Goal: Information Seeking & Learning: Learn about a topic

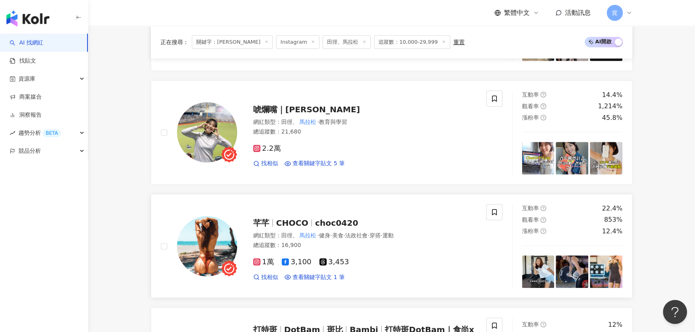
scroll to position [20, 0]
click at [500, 97] on span at bounding box center [494, 99] width 16 height 16
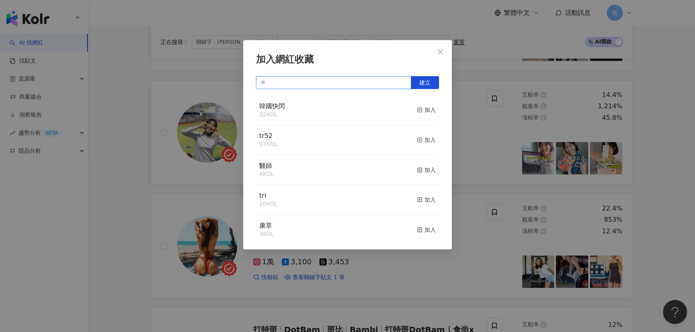
click at [371, 81] on input "text" at bounding box center [333, 82] width 155 height 13
click at [422, 84] on span "建立" at bounding box center [424, 82] width 11 height 6
type input "**"
click at [440, 49] on icon "close" at bounding box center [440, 52] width 6 height 6
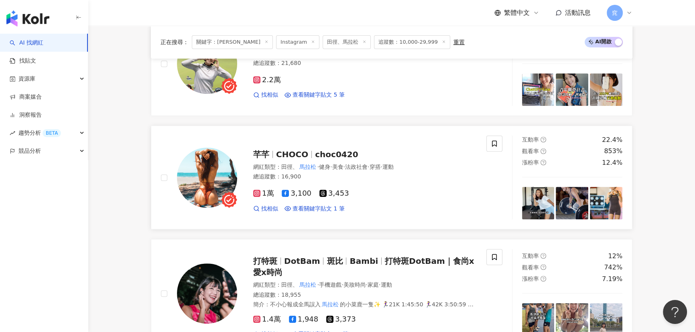
scroll to position [474, 0]
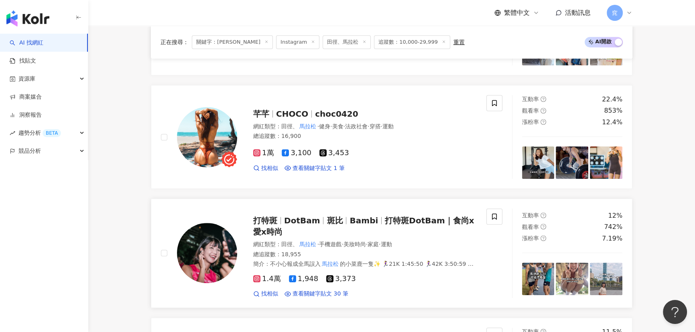
click at [267, 218] on span "打特斑" at bounding box center [265, 221] width 24 height 10
click at [490, 218] on icon at bounding box center [493, 216] width 7 height 7
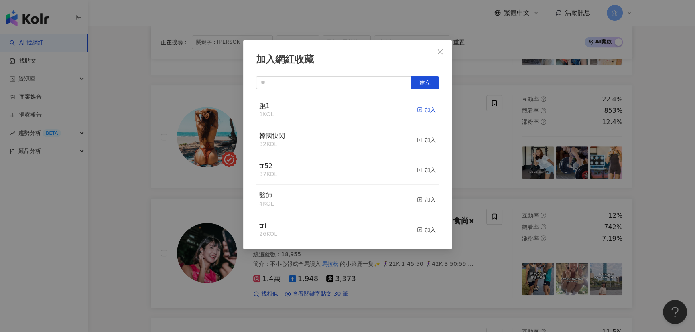
click at [422, 109] on div "加入" at bounding box center [426, 109] width 19 height 9
click at [438, 49] on icon "close" at bounding box center [440, 52] width 6 height 6
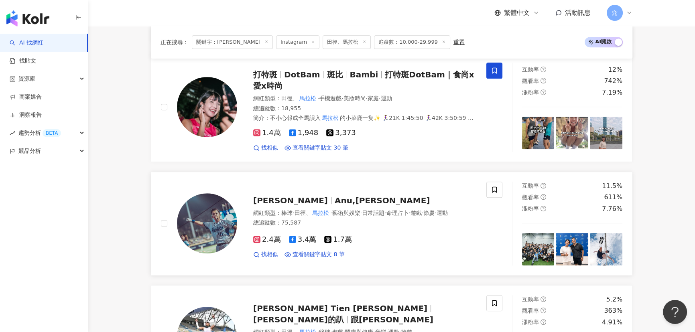
scroll to position [656, 0]
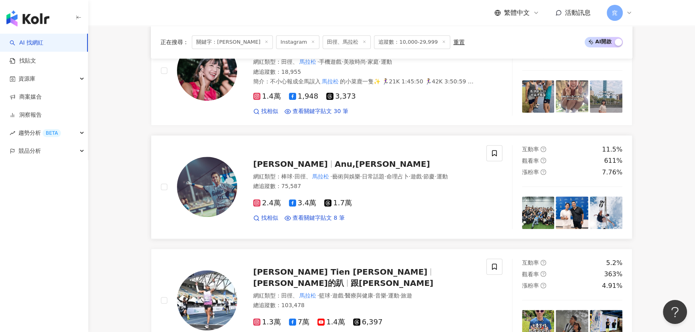
click at [284, 164] on span "Anu阿努" at bounding box center [290, 164] width 75 height 10
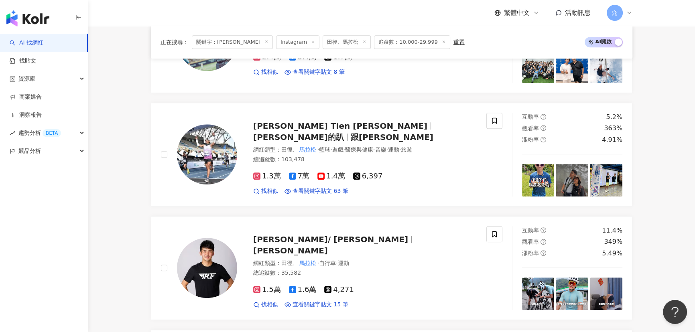
scroll to position [911, 0]
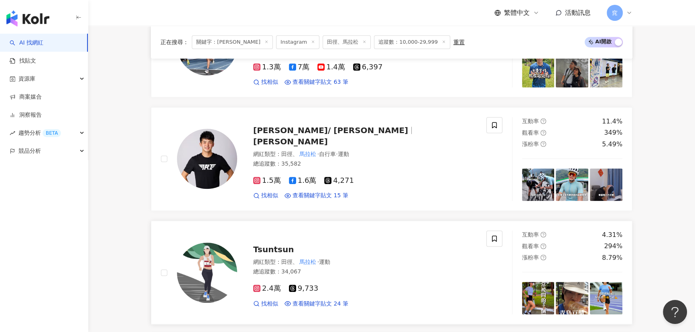
click at [272, 246] on span "Tsuntsun" at bounding box center [273, 250] width 41 height 10
click at [497, 237] on icon at bounding box center [493, 238] width 7 height 7
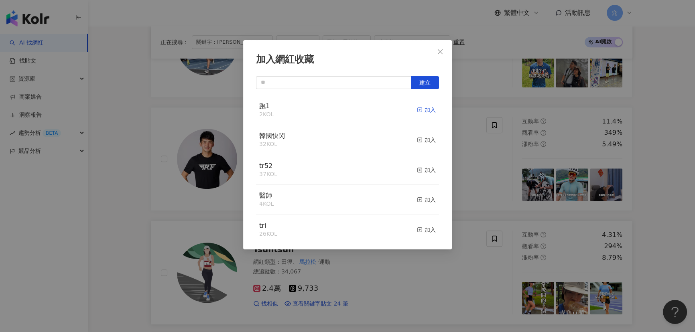
click at [422, 107] on div "加入" at bounding box center [426, 109] width 19 height 9
click at [129, 228] on div "加入網紅收藏 建立" at bounding box center [347, 166] width 695 height 332
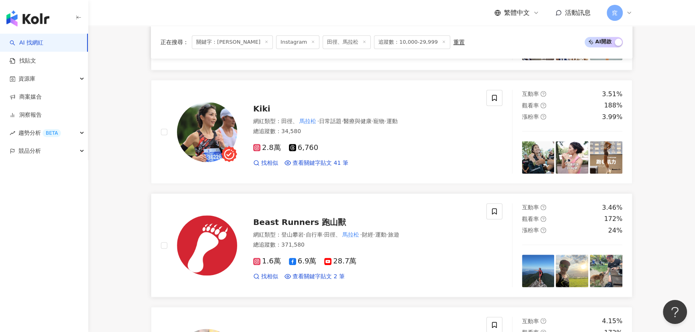
scroll to position [1167, 0]
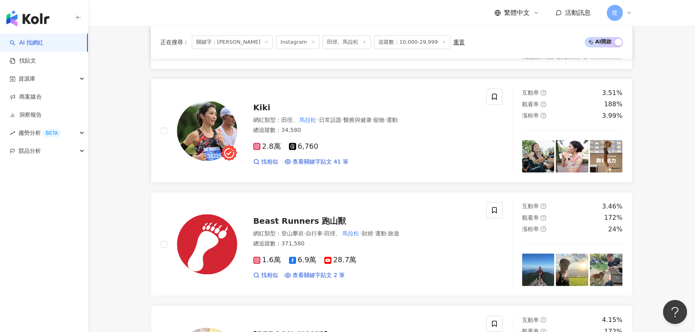
click at [265, 106] on span "Kiki" at bounding box center [261, 108] width 17 height 10
click at [492, 97] on icon at bounding box center [494, 97] width 5 height 6
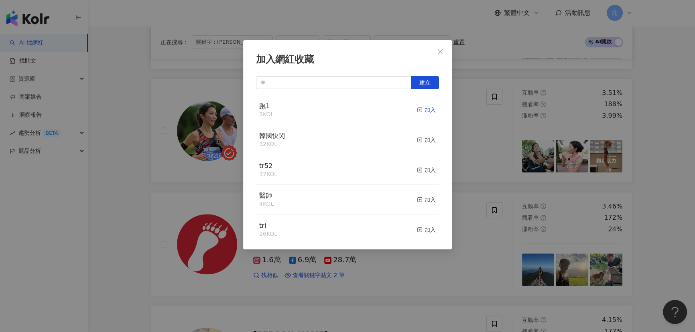
click at [423, 112] on div "加入" at bounding box center [426, 109] width 19 height 9
click at [112, 175] on div "加入網紅收藏 建立" at bounding box center [347, 166] width 695 height 332
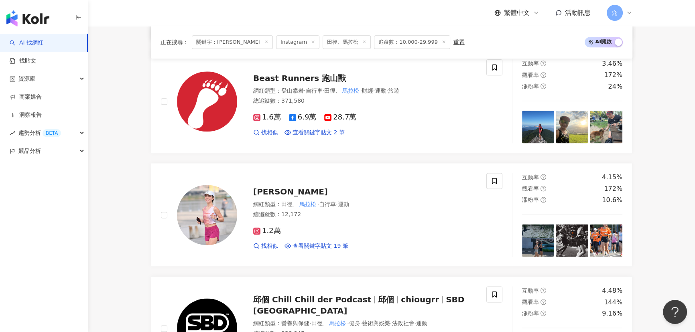
scroll to position [1312, 0]
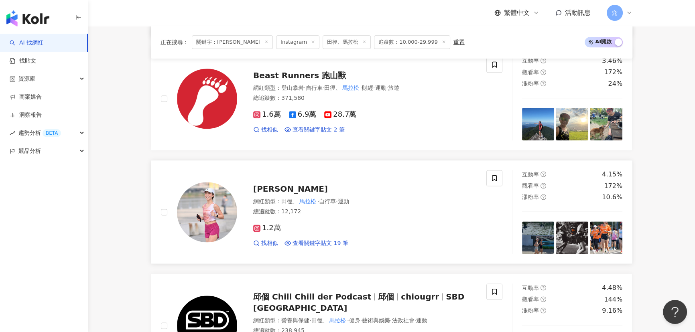
click at [282, 188] on span "Joyce Huang" at bounding box center [290, 189] width 75 height 10
click at [498, 178] on span at bounding box center [494, 178] width 16 height 16
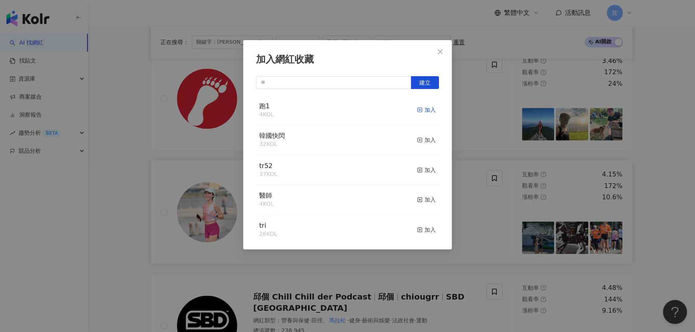
click at [420, 109] on div "加入" at bounding box center [426, 109] width 19 height 9
click at [441, 52] on icon "close" at bounding box center [440, 52] width 6 height 6
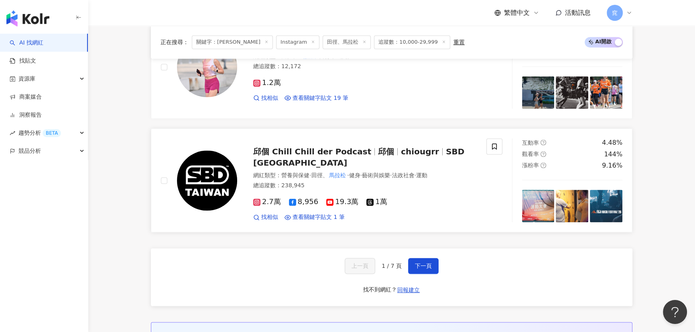
scroll to position [1458, 0]
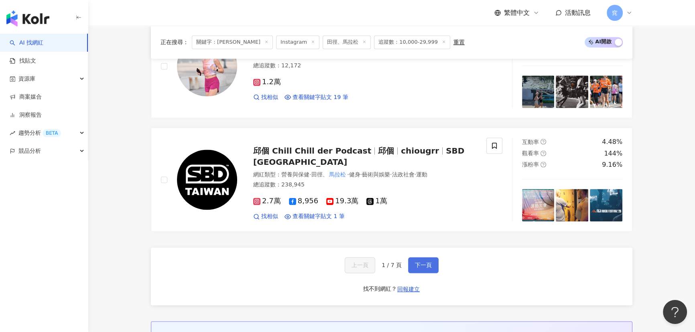
click at [420, 264] on span "下一頁" at bounding box center [423, 265] width 17 height 6
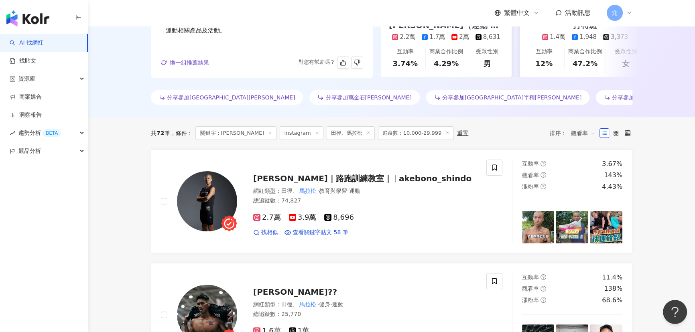
scroll to position [0, 0]
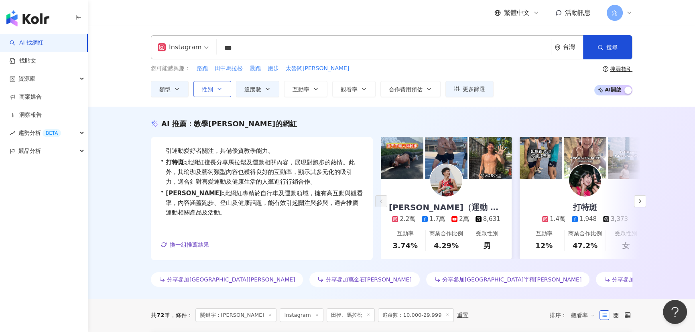
click at [213, 89] on button "性別" at bounding box center [212, 89] width 38 height 16
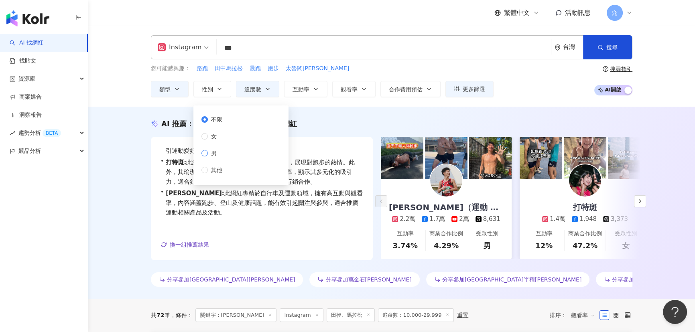
click at [208, 152] on span "男" at bounding box center [214, 153] width 12 height 9
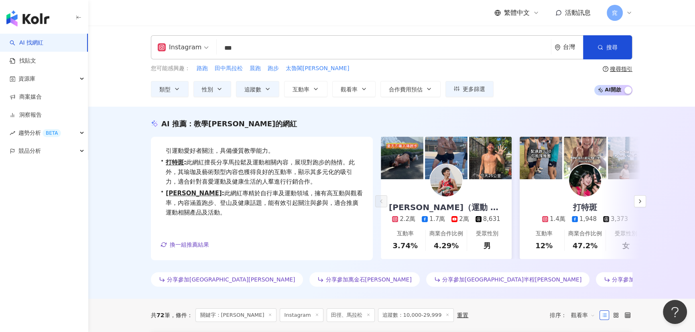
click at [125, 200] on div "AI 推薦 ： 教學馬拉松的網紅 • 黃俊麒 （運動 跑步教練） : 此網紅擅長運動相關內容，尤其是馬拉鬆及健身，互動率穩定，且在教育學習方面亦表現良好，能有…" at bounding box center [391, 203] width 606 height 192
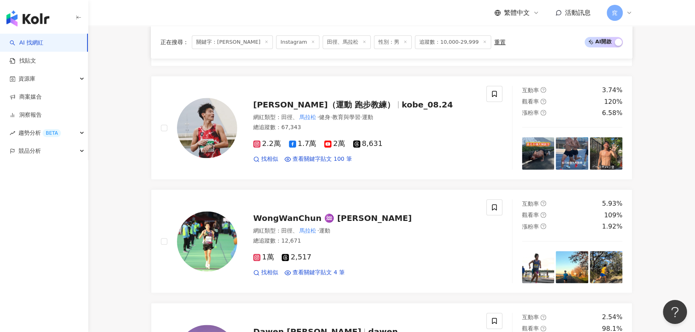
scroll to position [1167, 0]
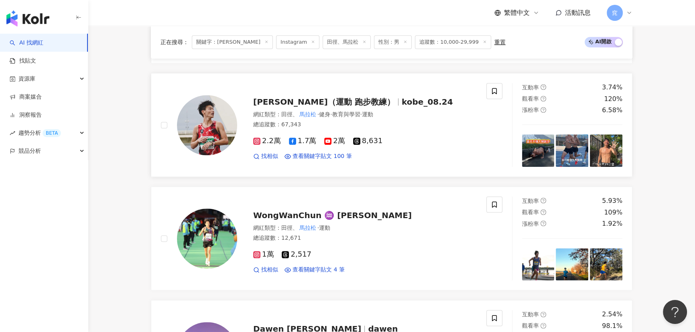
click at [307, 97] on span "黃俊麒 （運動 跑步教練）" at bounding box center [324, 102] width 142 height 10
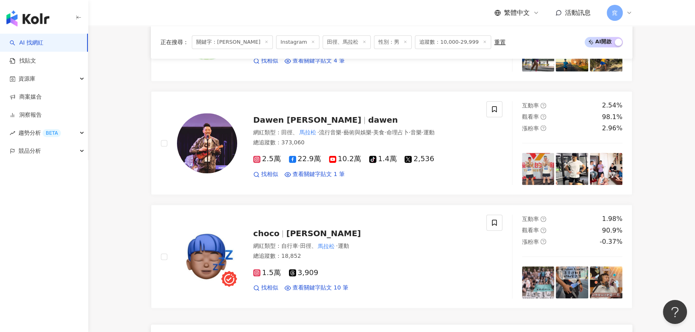
scroll to position [1458, 0]
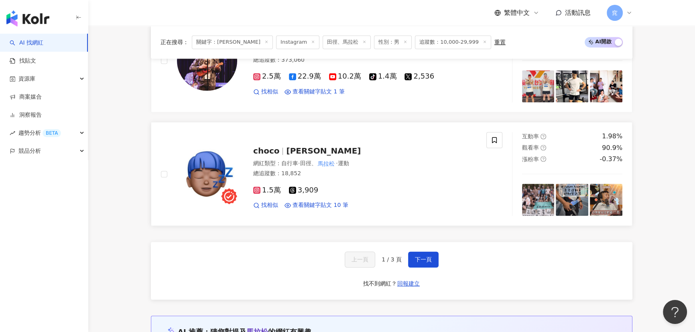
click at [289, 150] on span "郭翰丞" at bounding box center [323, 151] width 75 height 10
click at [424, 257] on span "下一頁" at bounding box center [423, 259] width 17 height 6
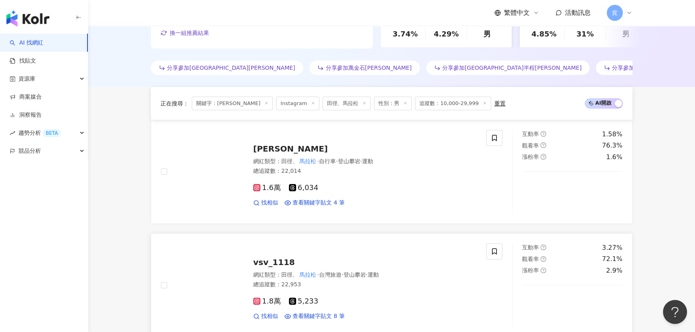
scroll to position [292, 0]
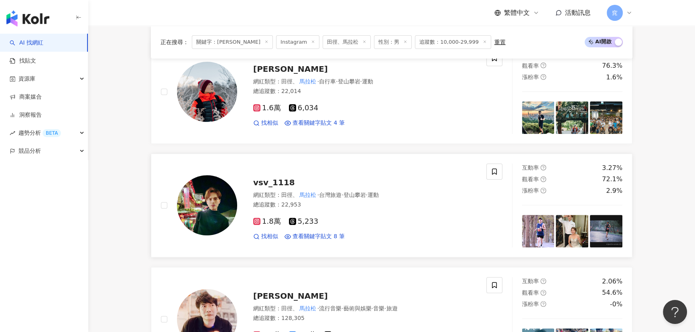
click at [272, 180] on span "vsv_1118" at bounding box center [274, 183] width 42 height 10
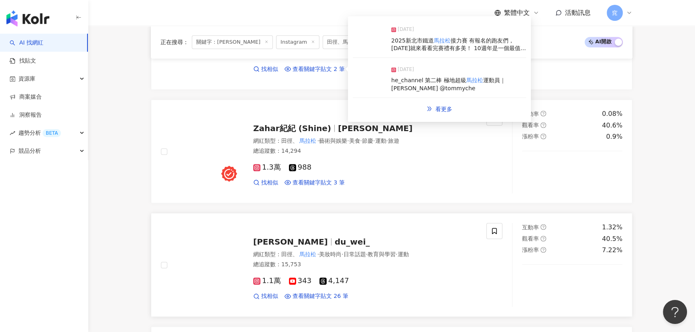
scroll to position [838, 0]
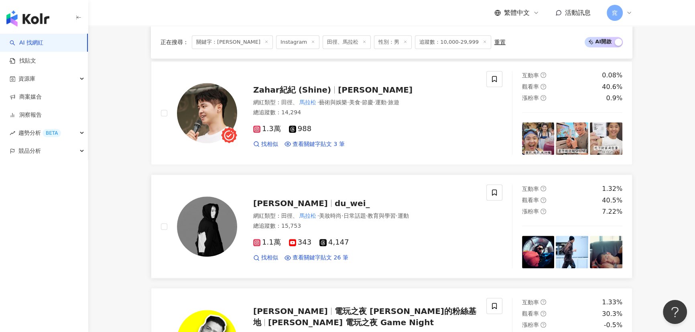
click at [334, 201] on span "du_wei_" at bounding box center [351, 204] width 35 height 10
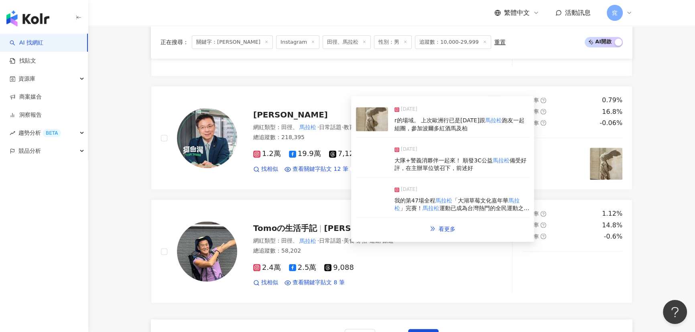
scroll to position [1458, 0]
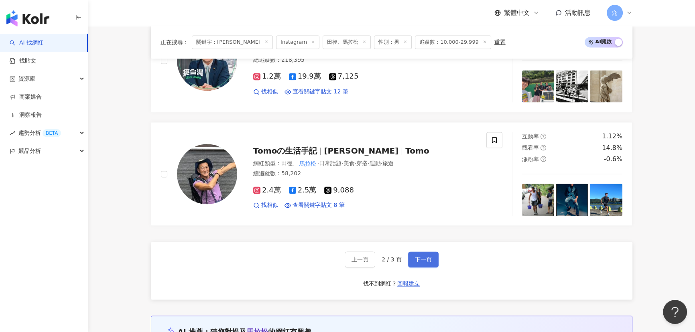
click at [415, 257] on span "下一頁" at bounding box center [423, 259] width 17 height 6
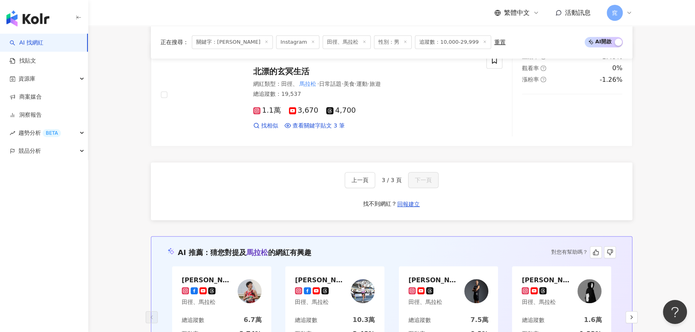
scroll to position [802, 0]
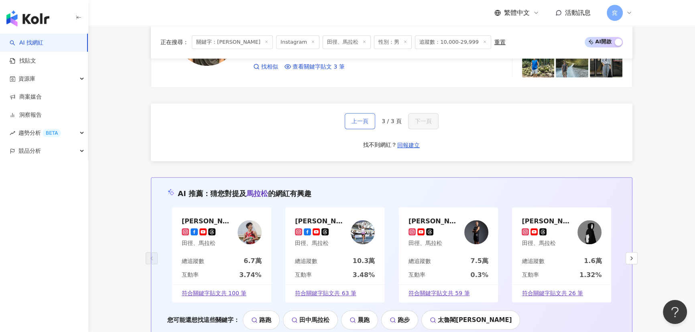
click at [352, 118] on span "上一頁" at bounding box center [359, 121] width 17 height 6
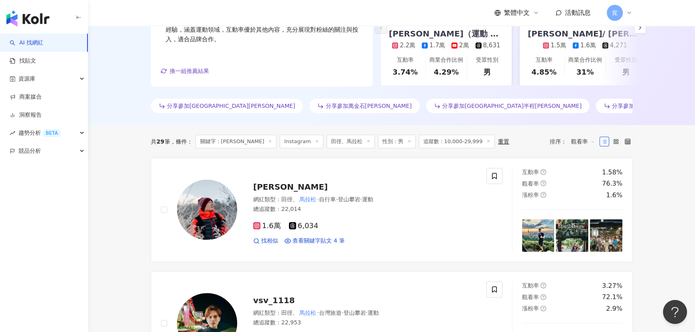
scroll to position [0, 0]
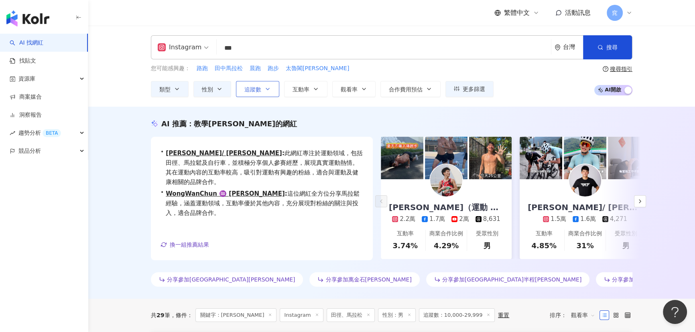
click at [252, 88] on span "追蹤數" at bounding box center [252, 89] width 17 height 6
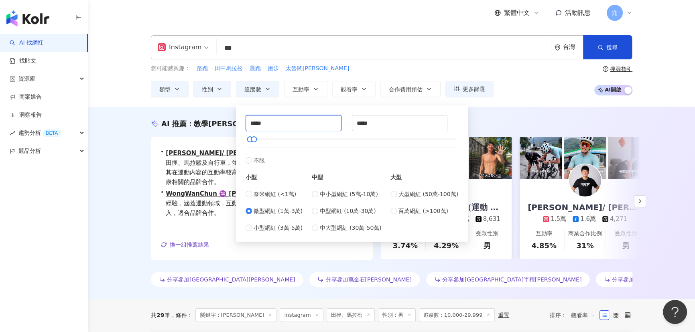
drag, startPoint x: 283, startPoint y: 124, endPoint x: 219, endPoint y: 117, distance: 64.1
type input "****"
drag, startPoint x: 372, startPoint y: 122, endPoint x: 289, endPoint y: 118, distance: 83.5
click at [289, 118] on div "**** - ***** 不限 小型 奈米網紅 (<1萬) 微型網紅 (1萬-3萬) 小型網紅 (3萬-5萬) 中型 中小型網紅 (5萬-10萬) 中型網紅 …" at bounding box center [351, 173] width 213 height 117
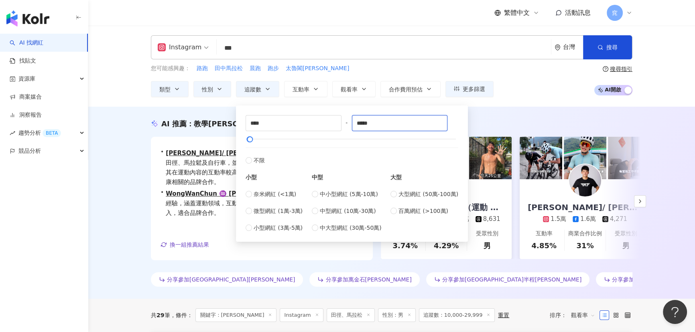
type input "*****"
click at [497, 116] on div "AI 推薦 ： 教學馬拉松的網紅 • 黃俊麒 （運動 跑步教練） : 擅長於運動和跑步指導，發文內容涵蓋馬拉鬆及健身，互動率在粉絲中頗具吸引力，且相關貼文觀看…" at bounding box center [391, 203] width 606 height 192
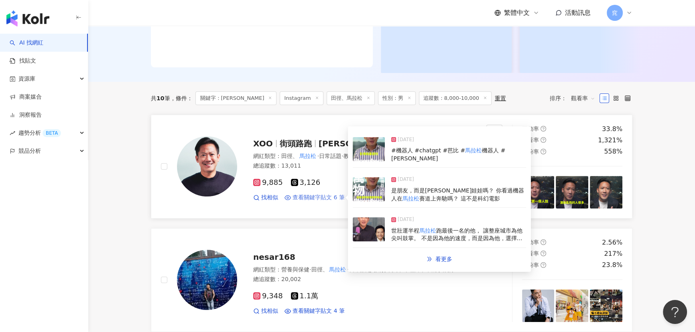
scroll to position [188, 0]
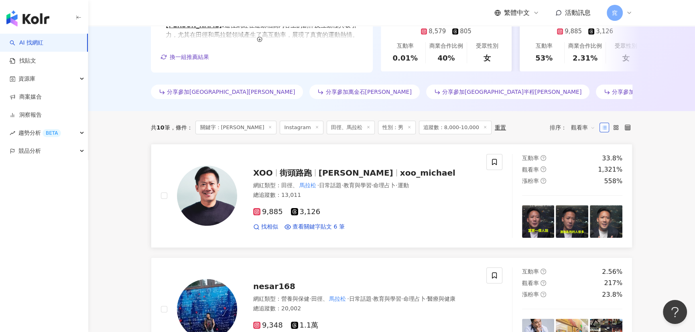
click at [327, 175] on span "胡杰" at bounding box center [355, 173] width 75 height 10
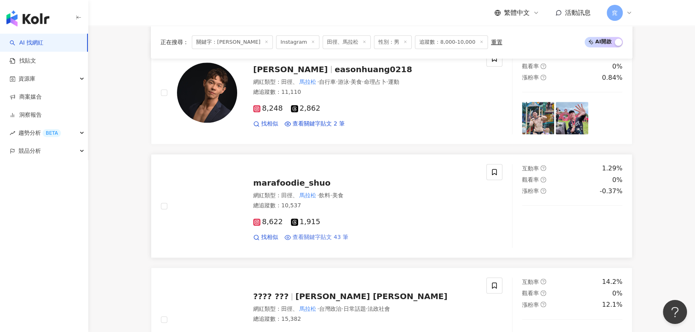
scroll to position [1099, 0]
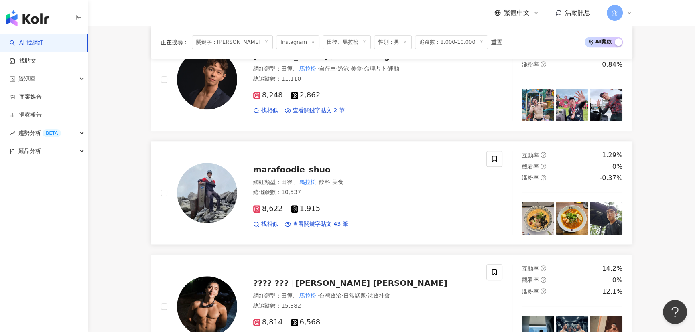
click at [303, 168] on span "marafoodie_shuo" at bounding box center [291, 170] width 77 height 10
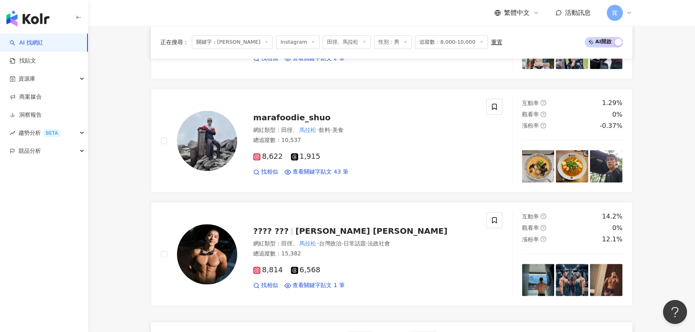
scroll to position [1245, 0]
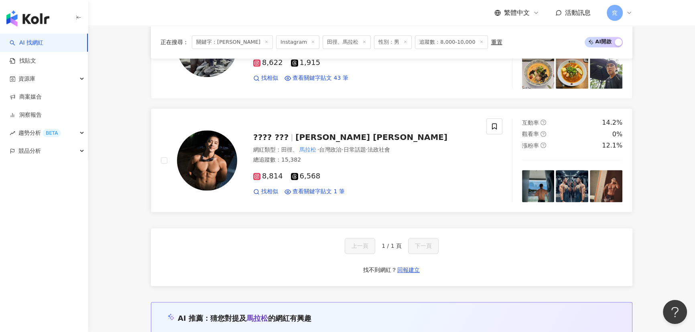
click at [295, 137] on span "Ryan Lin" at bounding box center [371, 137] width 152 height 10
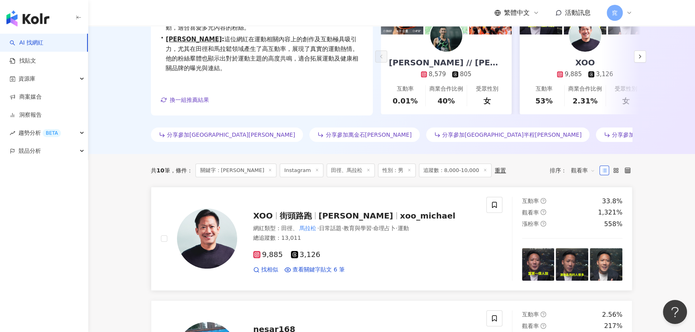
scroll to position [146, 0]
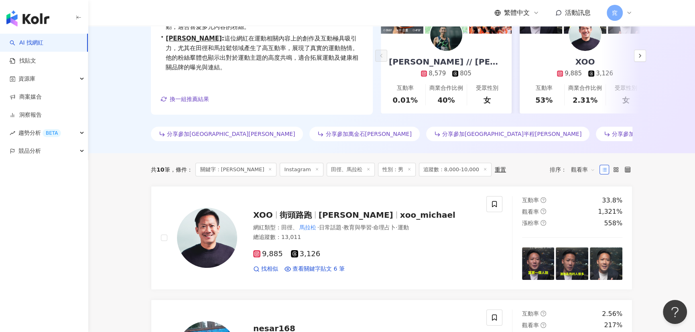
click at [268, 168] on icon at bounding box center [270, 169] width 4 height 4
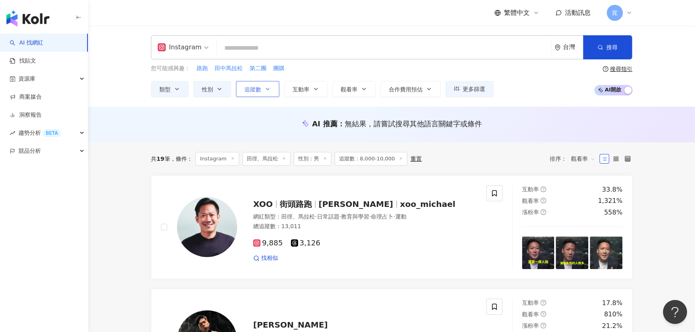
click at [254, 88] on span "追蹤數" at bounding box center [252, 89] width 17 height 6
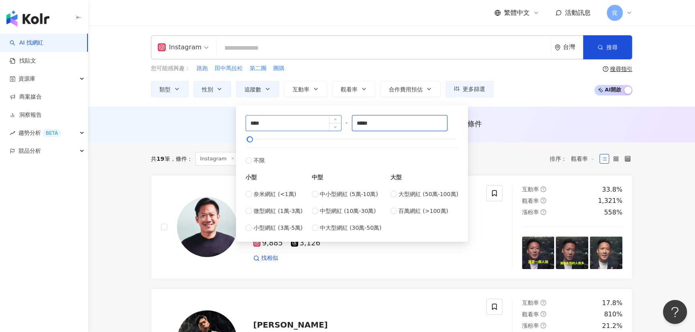
drag, startPoint x: 385, startPoint y: 120, endPoint x: 294, endPoint y: 115, distance: 91.2
click at [294, 115] on div "**** - ***** 不限 小型 奈米網紅 (<1萬) 微型網紅 (1萬-3萬) 小型網紅 (3萬-5萬) 中型 中小型網紅 (5萬-10萬) 中型網紅 …" at bounding box center [351, 173] width 213 height 117
type input "*****"
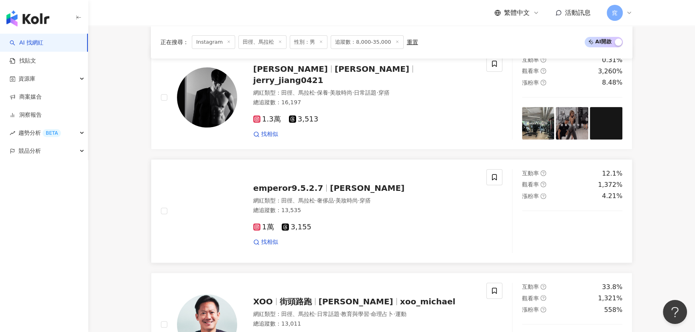
scroll to position [292, 0]
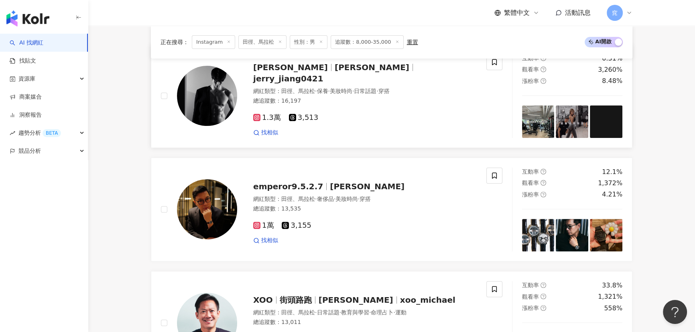
click at [305, 77] on span "jerry_jiang0421" at bounding box center [288, 79] width 70 height 10
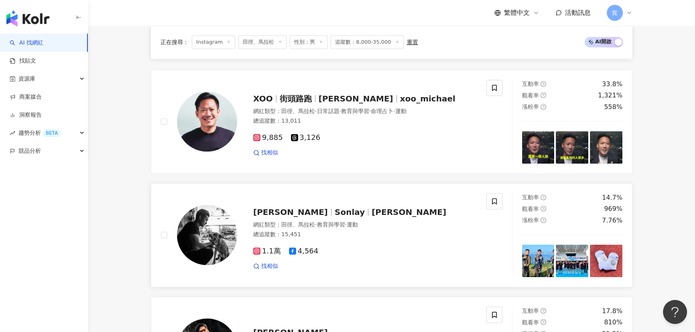
scroll to position [583, 0]
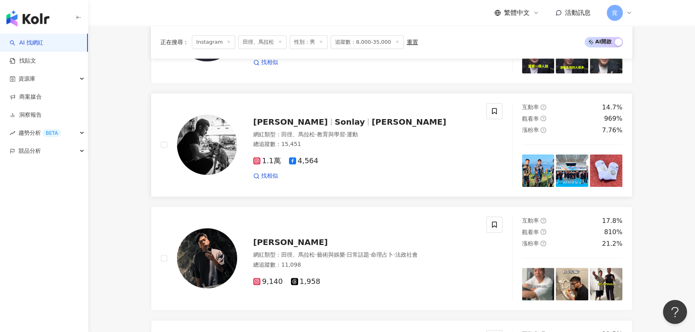
click at [334, 125] on span "Sonlay" at bounding box center [349, 122] width 30 height 10
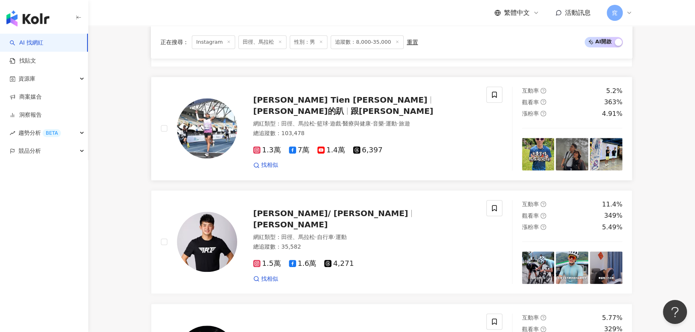
scroll to position [1057, 0]
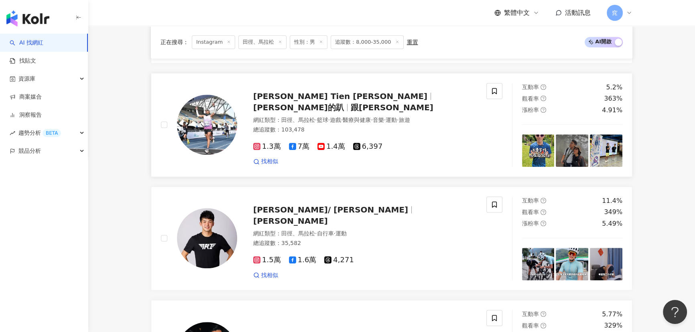
click at [301, 101] on span "Marc Tien 田鴻魁" at bounding box center [340, 96] width 174 height 10
click at [495, 86] on link "Marc Tien 田鴻魁 田鴻魁的趴 跟上魁哥 網紅類型 ： 田徑、馬拉松 · 籃球 · 遊戲 · 醫療與健康 · 音樂 · 運動 · 旅遊 總追蹤數 ： …" at bounding box center [391, 125] width 481 height 104
click at [494, 91] on icon at bounding box center [493, 90] width 7 height 7
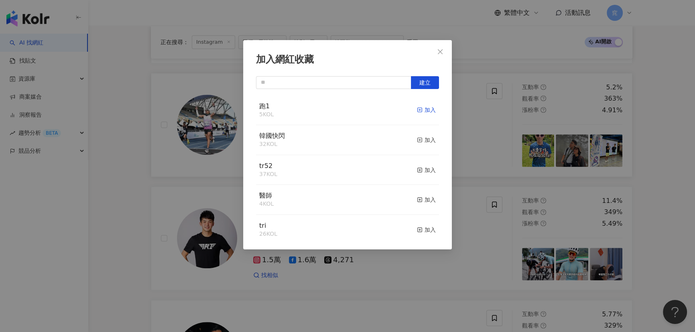
click at [417, 110] on div "加入" at bounding box center [426, 109] width 19 height 9
click at [419, 110] on div "取消收藏" at bounding box center [420, 109] width 30 height 9
click at [442, 42] on div "加入網紅收藏 建立 跑1 5 KOL 加入 韓國快閃 32 KOL 加入 tr52 37 KOL 加入 醫師 4 KOL 加入 tri 26 KOL 加入 康…" at bounding box center [347, 144] width 209 height 209
click at [440, 51] on icon "close" at bounding box center [440, 51] width 5 height 5
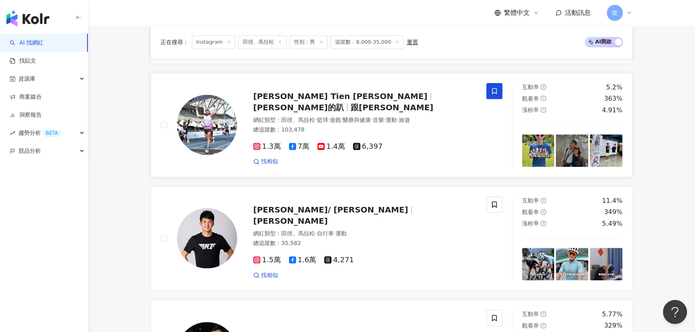
click at [494, 94] on icon at bounding box center [493, 90] width 7 height 7
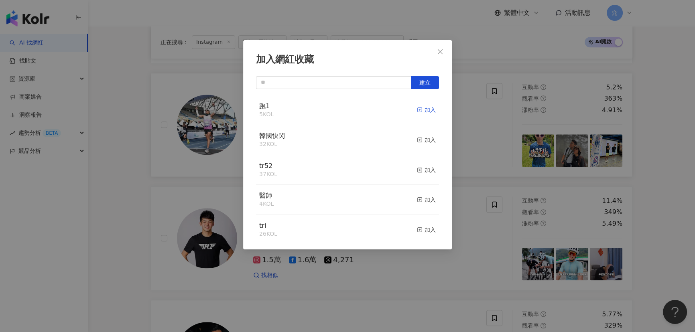
click at [417, 111] on div "加入" at bounding box center [426, 109] width 19 height 9
click at [104, 221] on div "加入網紅收藏 建立 跑1 8 KOL 已加入 韓國快閃 32 KOL 加入 tr52 37 KOL 加入 醫師 4 KOL 加入 tri 26 KOL 加入 …" at bounding box center [347, 166] width 695 height 332
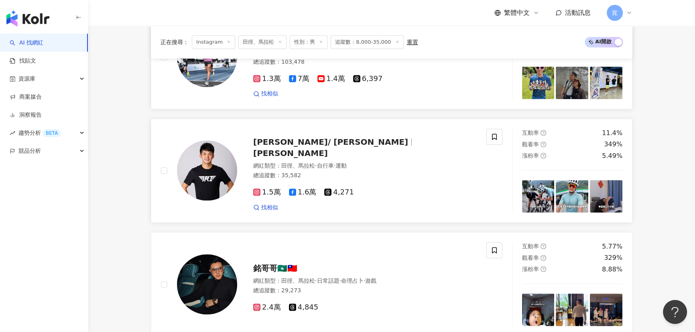
scroll to position [1130, 0]
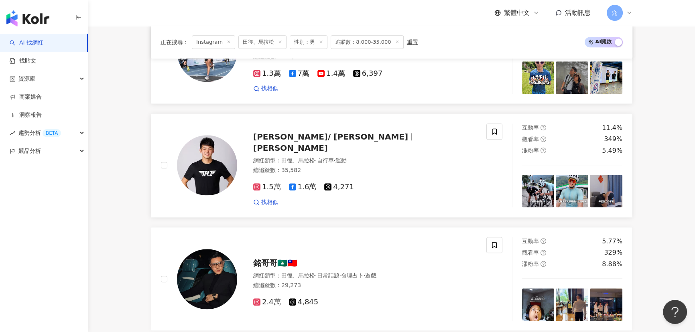
click at [298, 142] on span "吳承泰 / Wu Cheng Tai" at bounding box center [330, 137] width 155 height 10
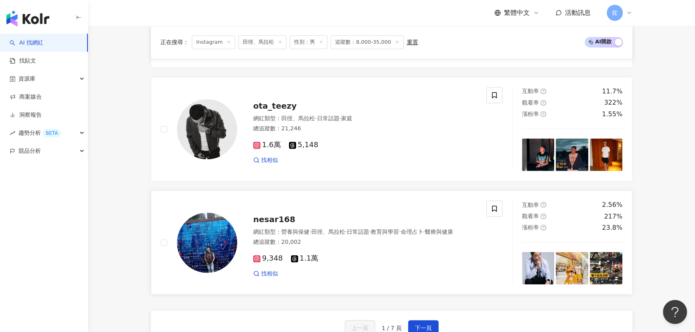
scroll to position [1458, 0]
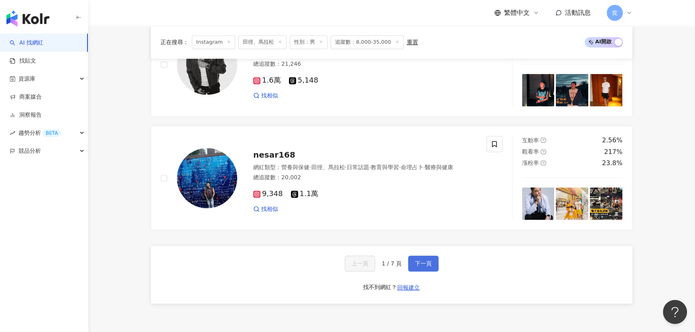
click at [422, 267] on span "下一頁" at bounding box center [423, 263] width 17 height 6
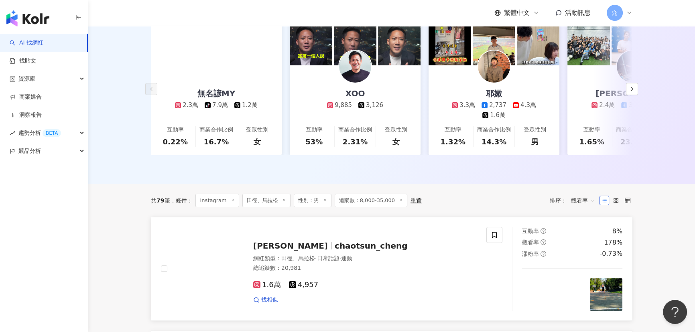
scroll to position [219, 0]
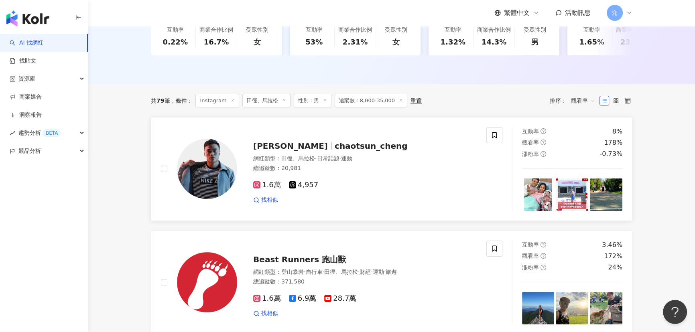
click at [328, 151] on span "鄭兆村 Chao-Tsun Cheng" at bounding box center [290, 146] width 75 height 10
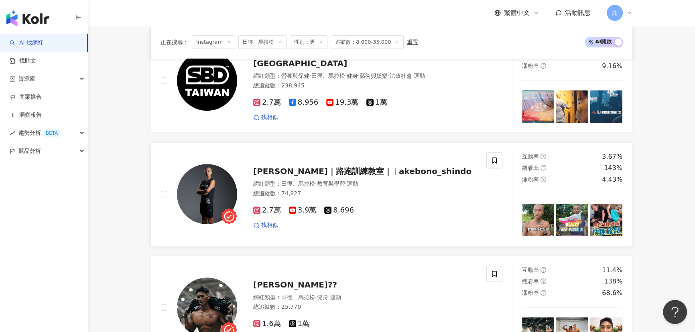
scroll to position [875, 0]
click at [329, 173] on span "李翰暄Coach｜路跑訓練教室｜" at bounding box center [322, 171] width 139 height 10
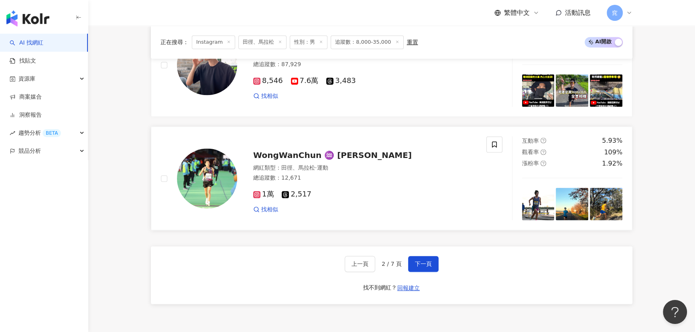
scroll to position [1458, 0]
click at [295, 160] on span "WongWanChun ♒️ 黃尹雋" at bounding box center [332, 155] width 158 height 10
click at [422, 267] on span "下一頁" at bounding box center [423, 263] width 17 height 6
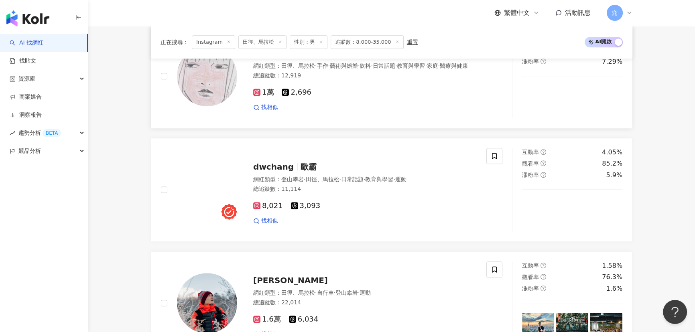
scroll to position [766, 0]
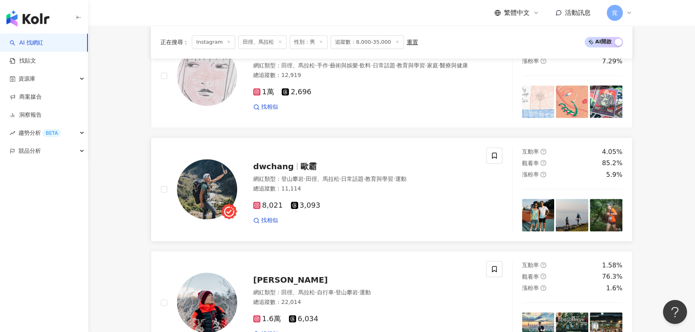
click at [305, 171] on span "歐霸" at bounding box center [308, 167] width 16 height 10
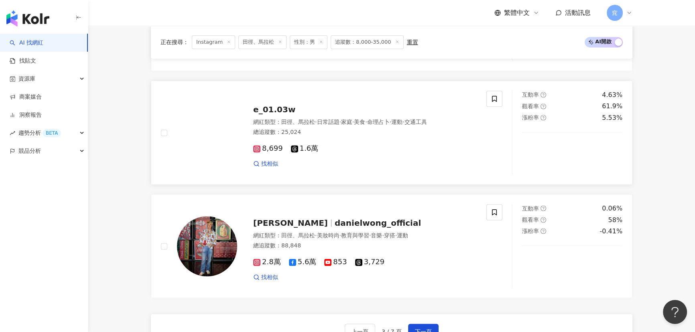
scroll to position [1495, 0]
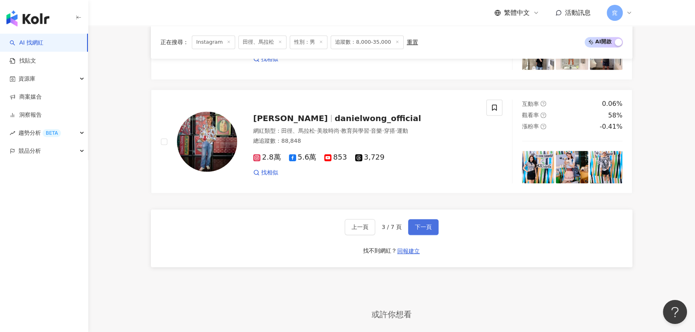
click at [420, 226] on button "下一頁" at bounding box center [423, 227] width 30 height 16
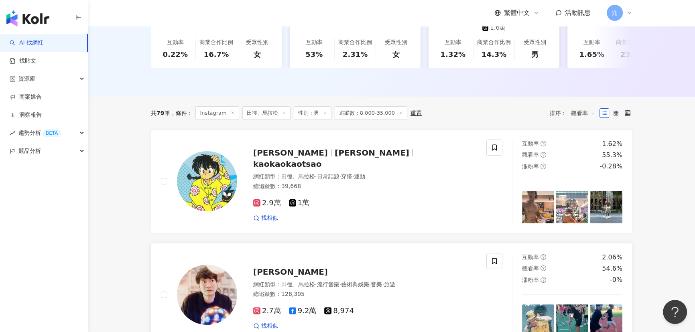
scroll to position [292, 0]
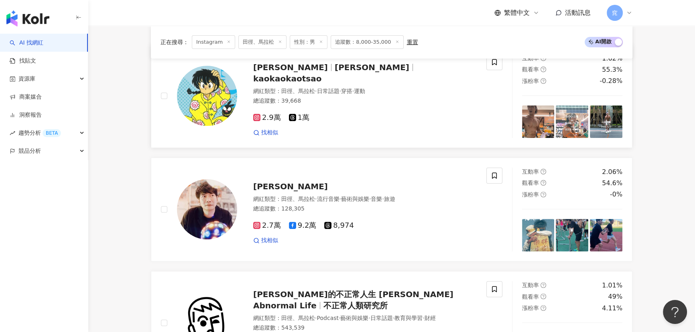
click at [334, 72] on span "Kao Ying Hsuan" at bounding box center [371, 68] width 75 height 10
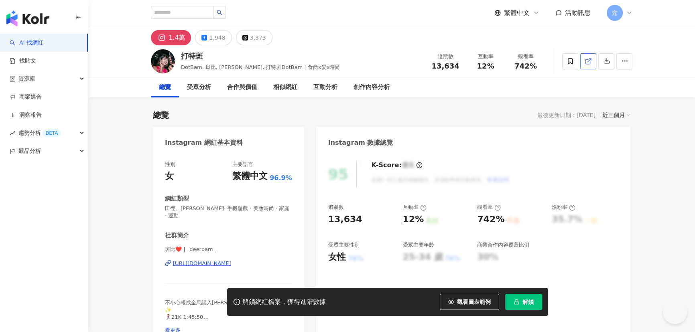
click at [589, 60] on line at bounding box center [589, 60] width 3 height 3
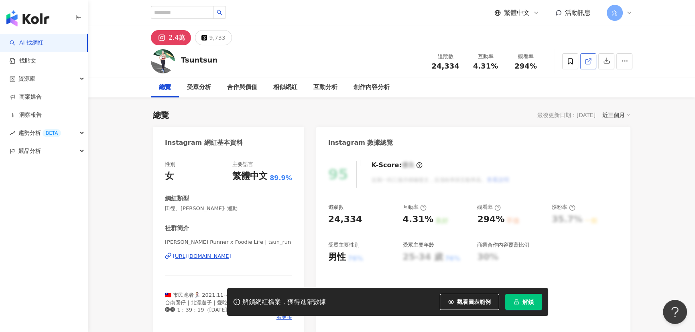
drag, startPoint x: 604, startPoint y: 75, endPoint x: 589, endPoint y: 64, distance: 18.1
click at [589, 64] on icon at bounding box center [587, 61] width 7 height 7
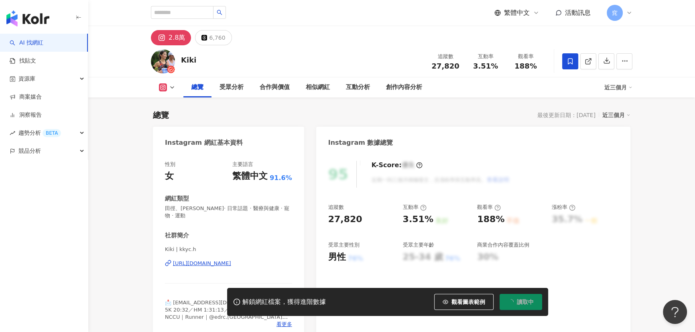
click at [590, 60] on icon at bounding box center [587, 61] width 7 height 7
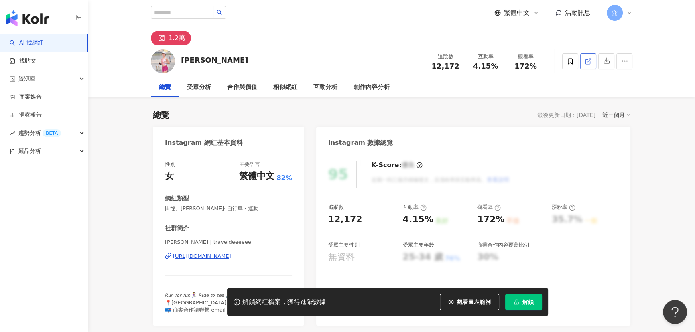
click at [589, 61] on icon at bounding box center [587, 61] width 7 height 7
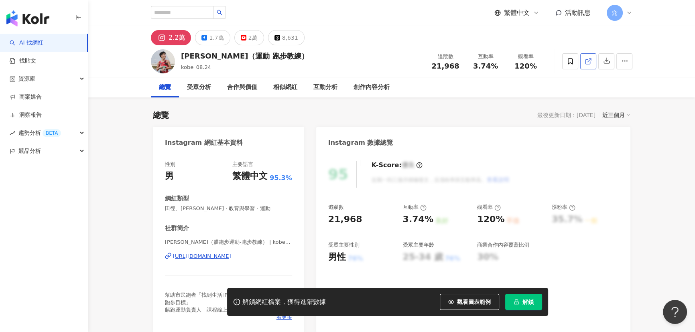
click at [589, 62] on icon at bounding box center [587, 61] width 7 height 7
click at [585, 59] on icon at bounding box center [587, 61] width 7 height 7
click at [253, 37] on div "2萬" at bounding box center [252, 37] width 9 height 11
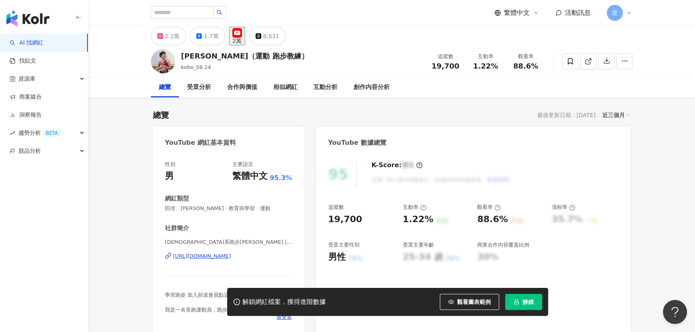
click at [591, 63] on icon at bounding box center [587, 61] width 7 height 7
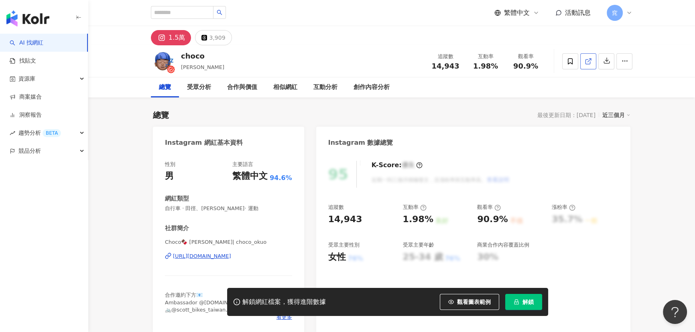
click at [590, 61] on icon at bounding box center [587, 61] width 7 height 7
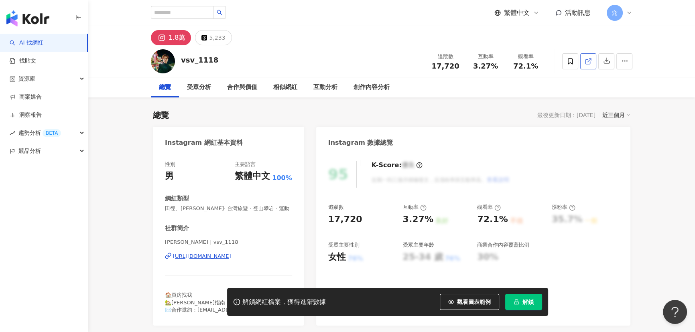
click at [593, 61] on link at bounding box center [588, 61] width 16 height 16
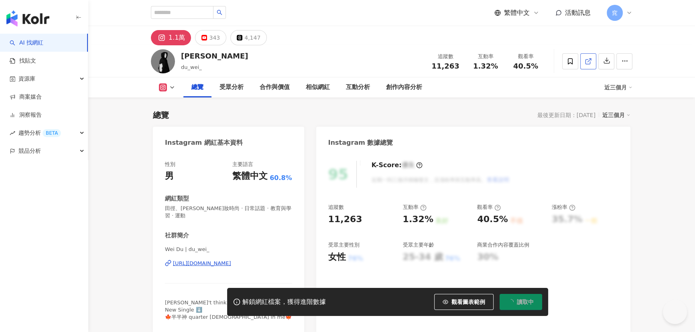
click at [586, 61] on icon at bounding box center [587, 61] width 7 height 7
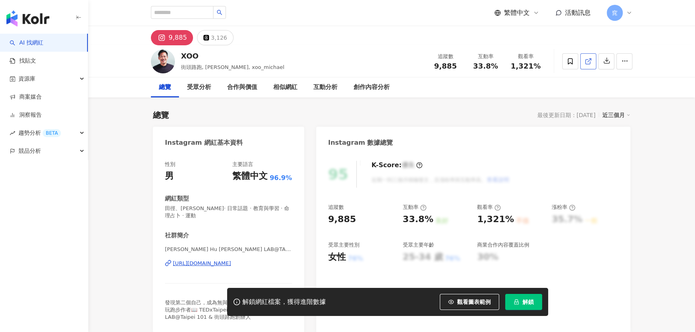
click at [591, 61] on icon at bounding box center [587, 61] width 7 height 7
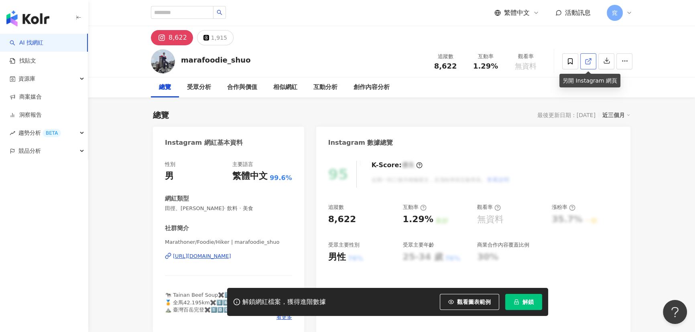
click at [588, 61] on icon at bounding box center [587, 61] width 7 height 7
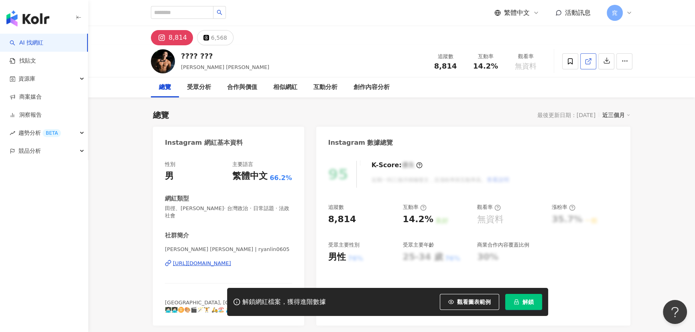
click at [582, 61] on link at bounding box center [588, 61] width 16 height 16
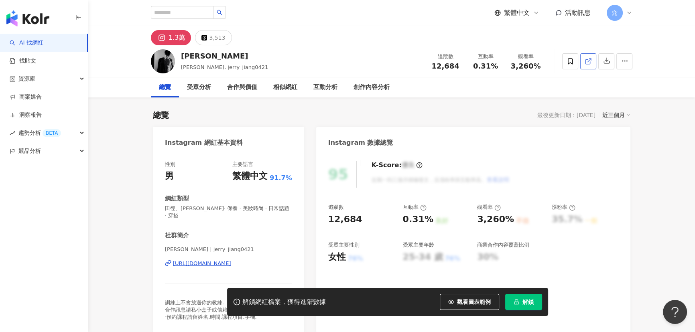
click at [590, 60] on line at bounding box center [589, 60] width 3 height 3
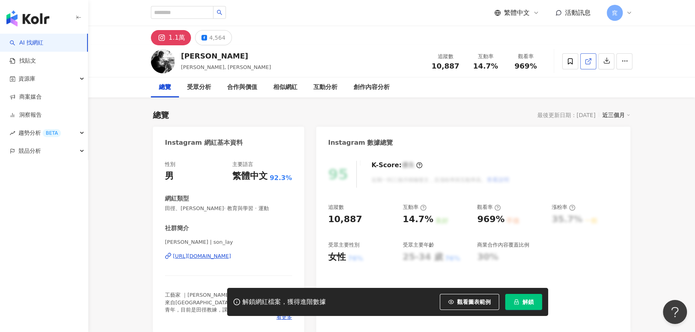
click at [586, 61] on icon at bounding box center [587, 61] width 7 height 7
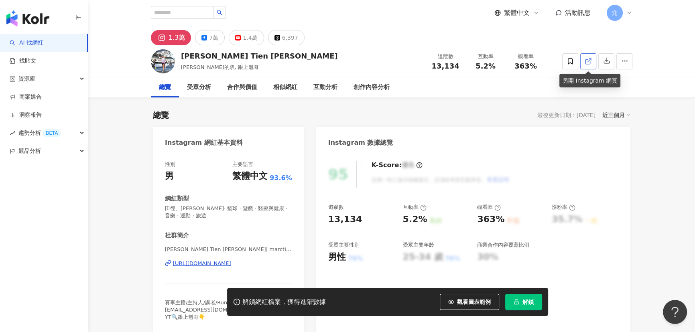
click at [586, 62] on icon at bounding box center [587, 61] width 7 height 7
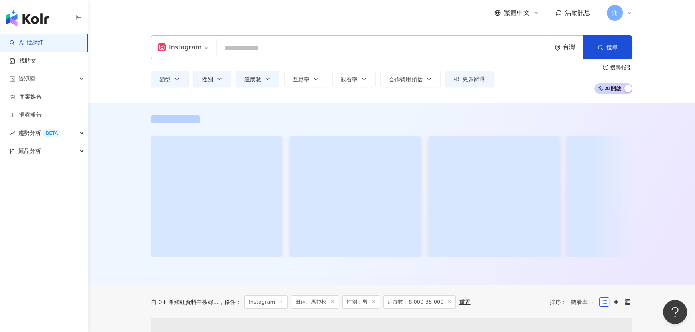
click at [247, 49] on input "search" at bounding box center [384, 48] width 328 height 15
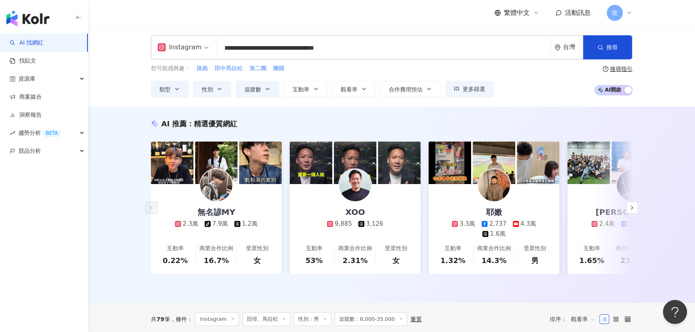
click at [365, 45] on input "**********" at bounding box center [384, 48] width 328 height 15
type input "**********"
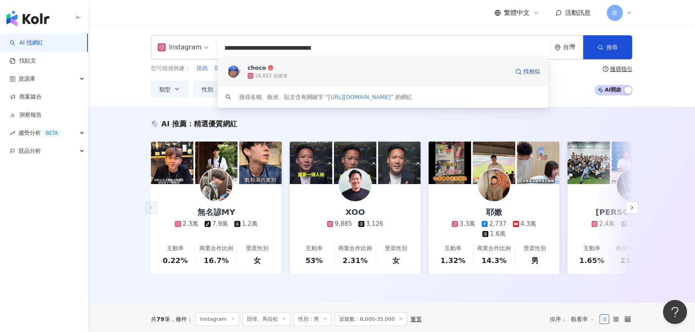
click at [327, 68] on span "choco" at bounding box center [377, 68] width 261 height 8
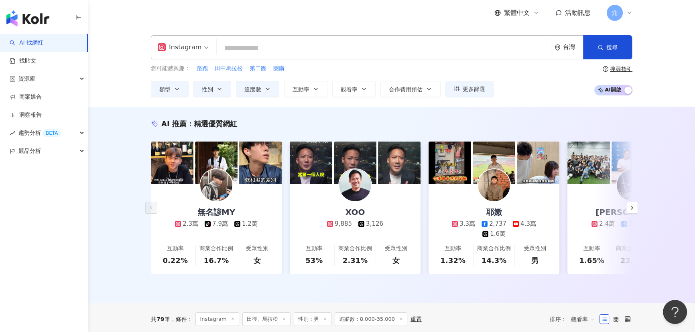
paste input "**********"
type input "**********"
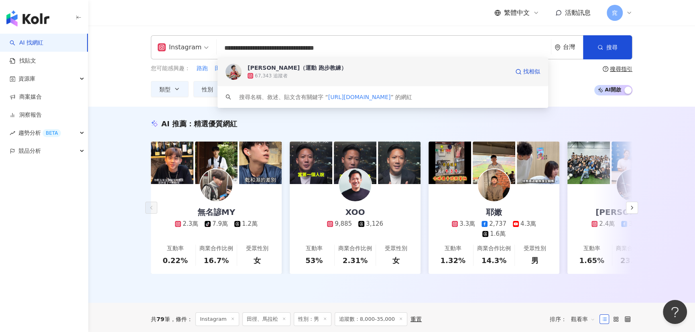
click at [298, 64] on div "黃俊麒 （運動 跑步教練）" at bounding box center [296, 68] width 99 height 8
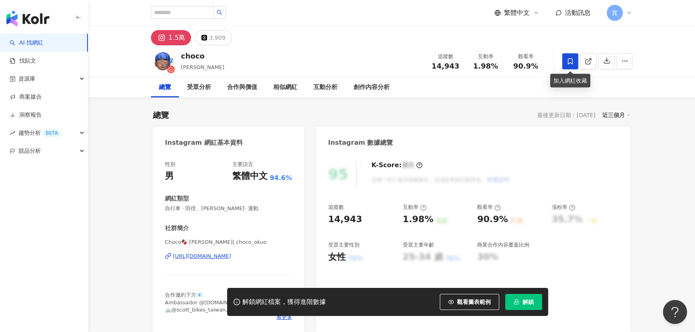
click at [563, 56] on span at bounding box center [570, 61] width 16 height 16
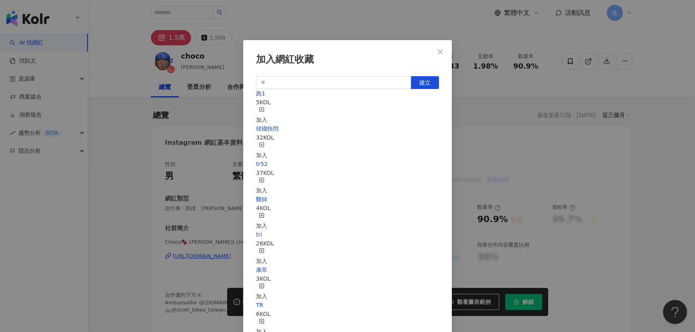
click at [267, 111] on div "加入" at bounding box center [261, 116] width 11 height 18
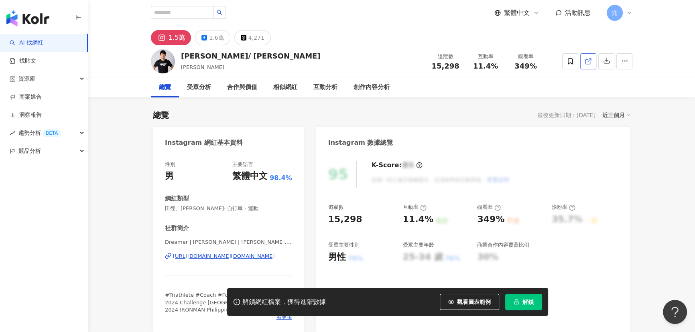
click at [590, 62] on icon at bounding box center [587, 61] width 7 height 7
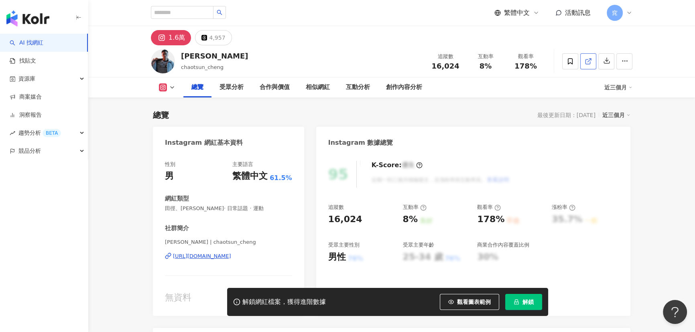
click at [586, 61] on icon at bounding box center [587, 61] width 7 height 7
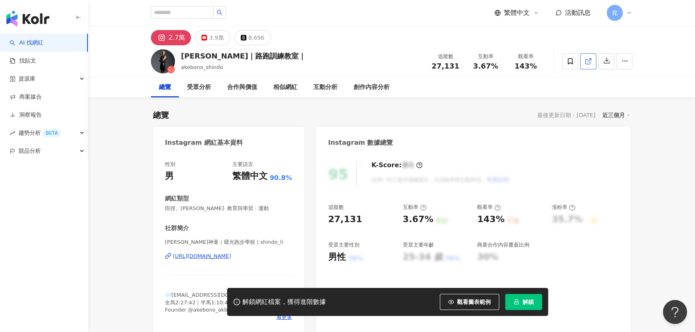
click at [588, 60] on icon at bounding box center [587, 61] width 7 height 7
click at [570, 63] on icon at bounding box center [569, 61] width 5 height 6
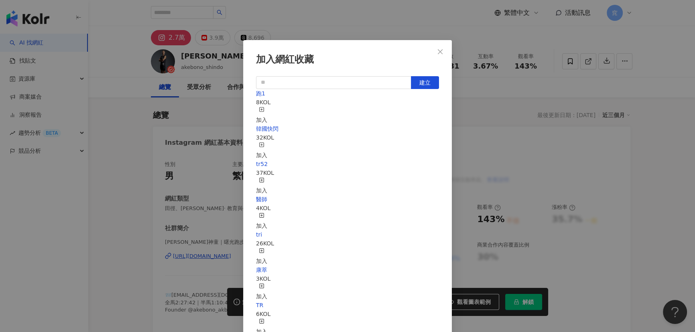
click at [267, 108] on div "加入" at bounding box center [261, 116] width 11 height 18
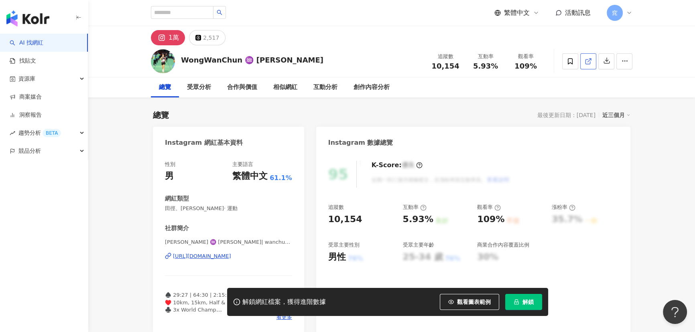
click at [585, 63] on icon at bounding box center [587, 61] width 7 height 7
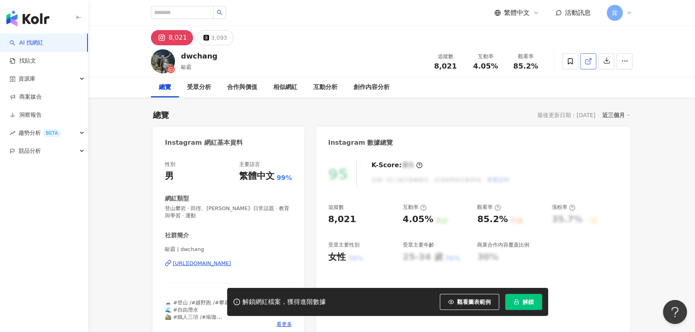
click at [586, 61] on icon at bounding box center [587, 61] width 7 height 7
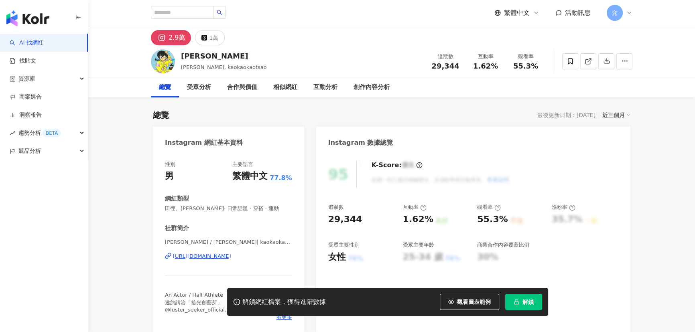
drag, startPoint x: 561, startPoint y: 67, endPoint x: 587, endPoint y: 61, distance: 26.8
click at [587, 61] on icon at bounding box center [587, 61] width 7 height 7
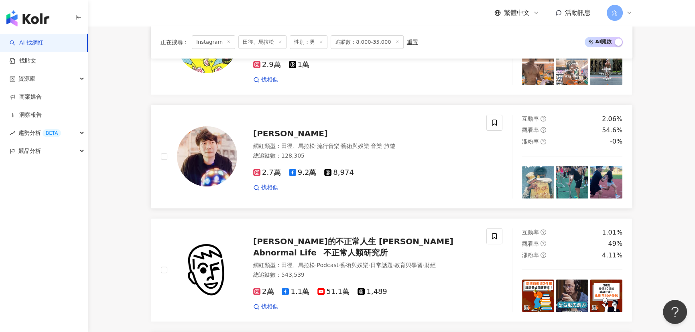
scroll to position [401, 0]
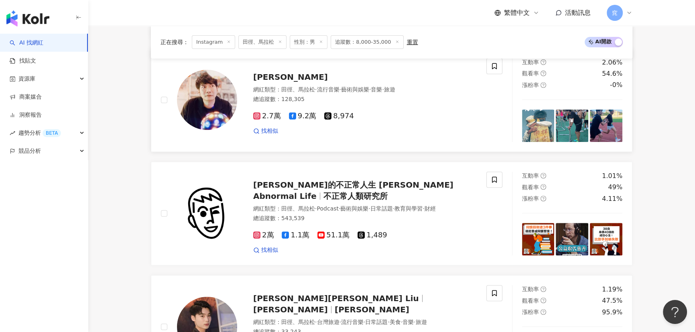
click at [307, 93] on span "田徑、馬拉松" at bounding box center [298, 89] width 34 height 6
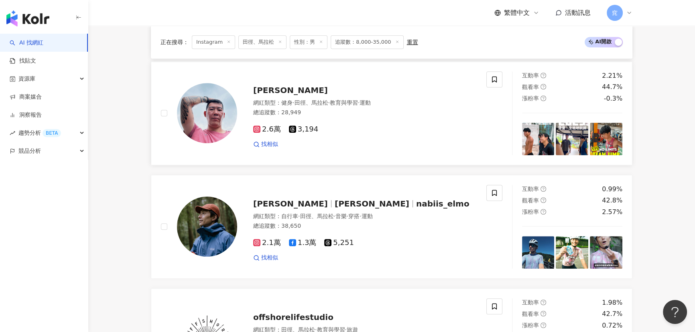
scroll to position [729, 0]
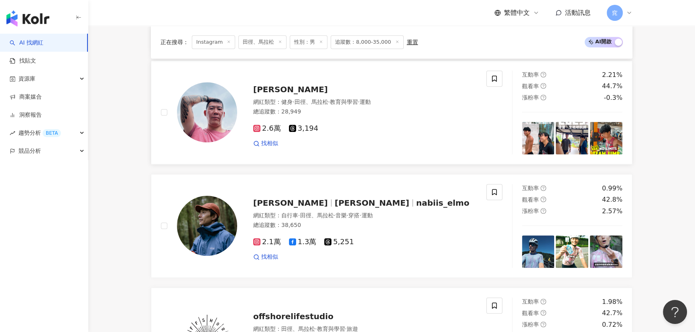
click at [267, 94] on span "陳鴻傑" at bounding box center [290, 90] width 75 height 10
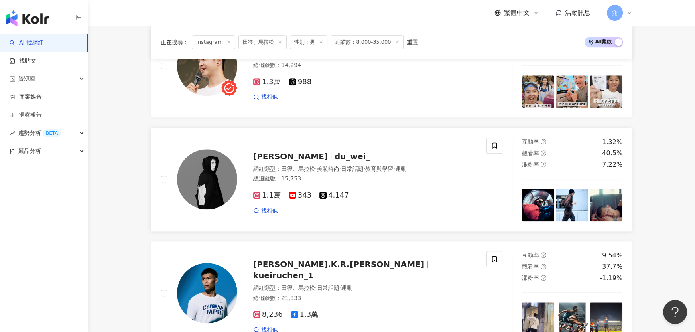
scroll to position [1130, 0]
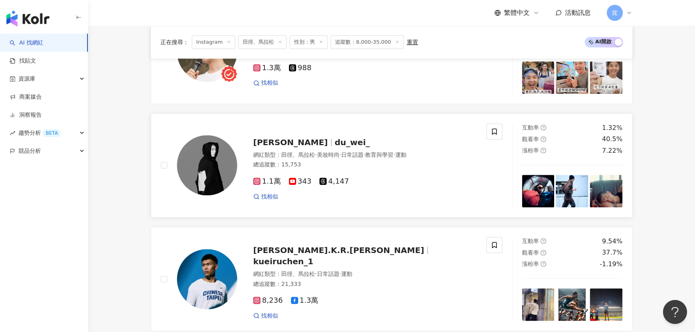
click at [334, 146] on span "du_wei_" at bounding box center [351, 143] width 35 height 10
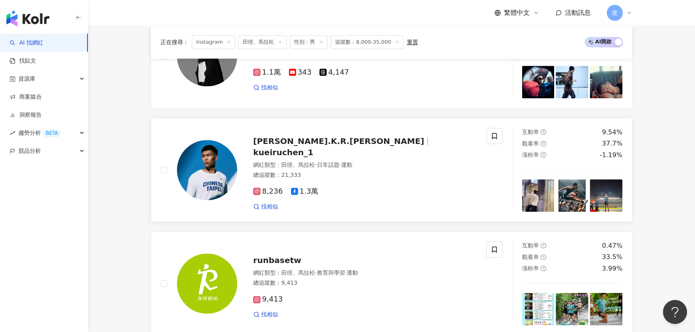
click at [313, 146] on span "Chen.K.R.陳奎儒" at bounding box center [338, 141] width 171 height 10
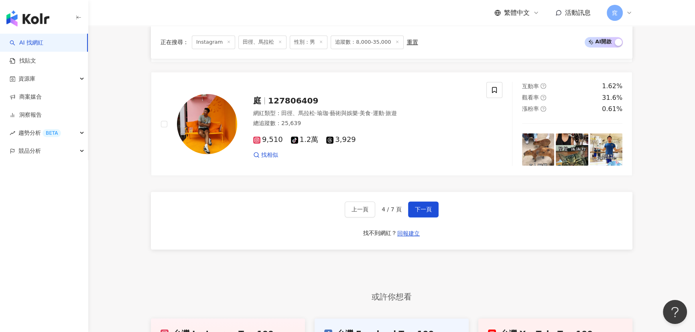
scroll to position [1531, 0]
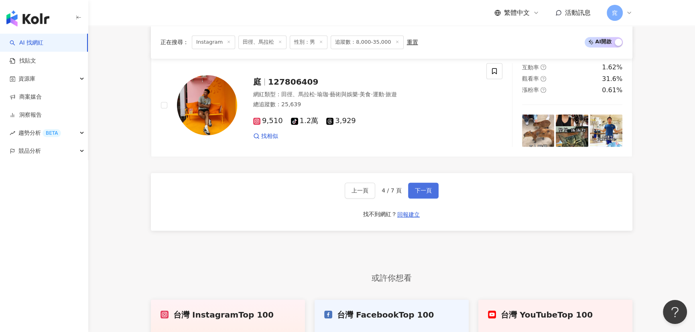
click at [427, 194] on span "下一頁" at bounding box center [423, 190] width 17 height 6
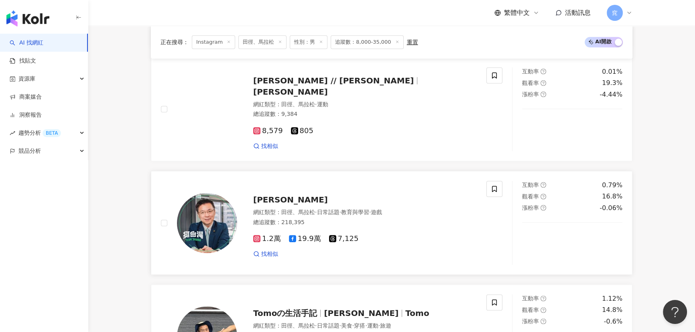
scroll to position [1312, 0]
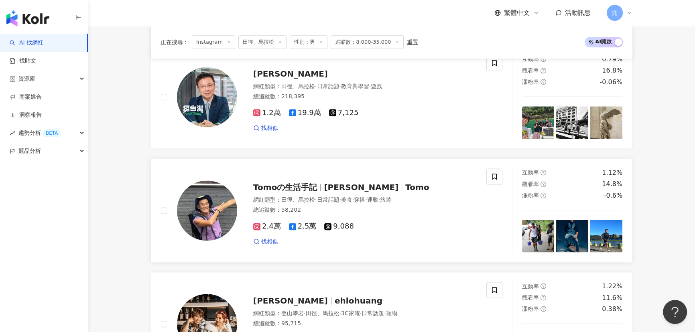
click at [334, 191] on span "加賀美智久" at bounding box center [361, 187] width 75 height 10
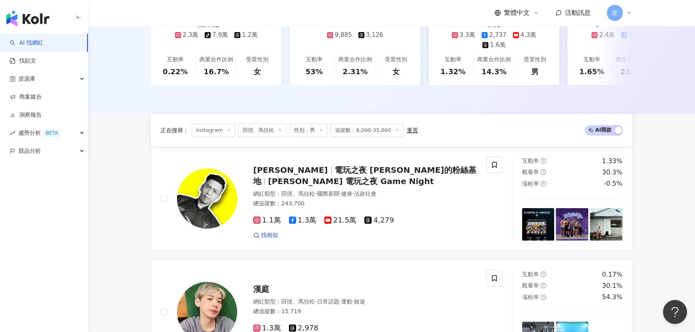
scroll to position [73, 0]
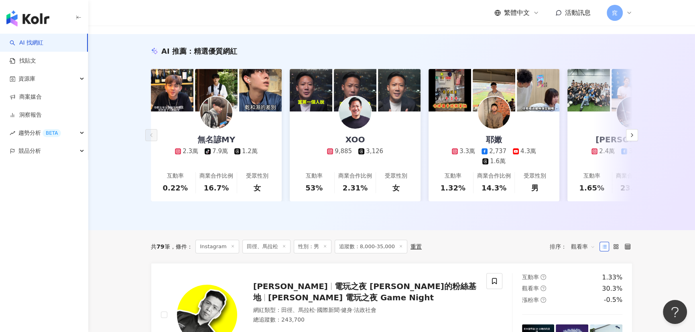
click at [322, 251] on span "性別：男" at bounding box center [313, 247] width 38 height 14
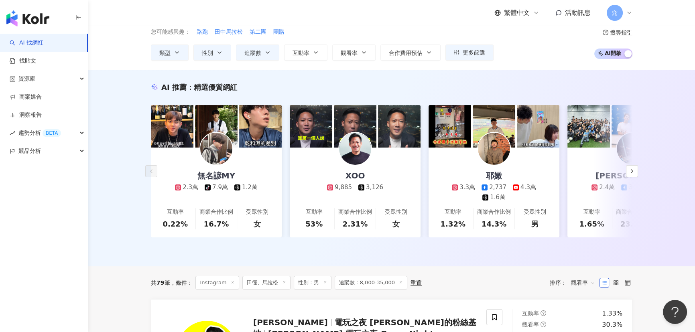
scroll to position [36, 0]
click at [325, 285] on icon at bounding box center [325, 283] width 4 height 4
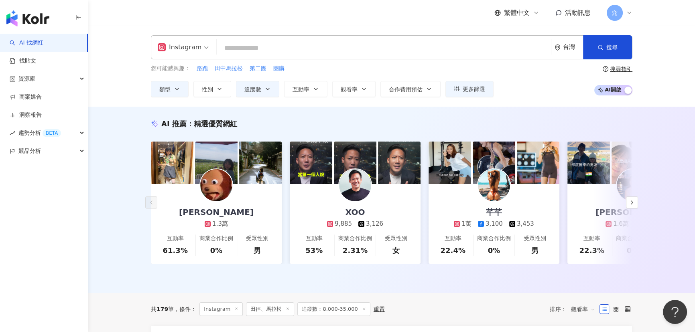
click at [268, 53] on input "search" at bounding box center [384, 48] width 328 height 15
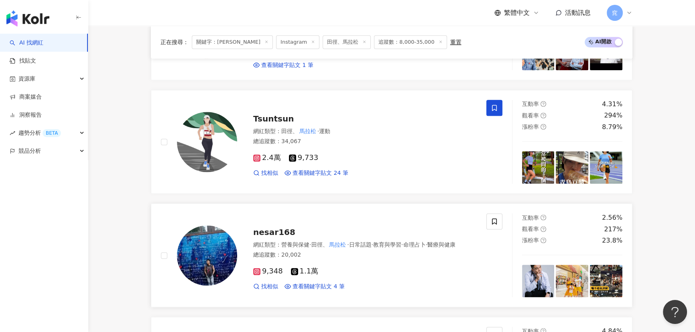
scroll to position [1415, 0]
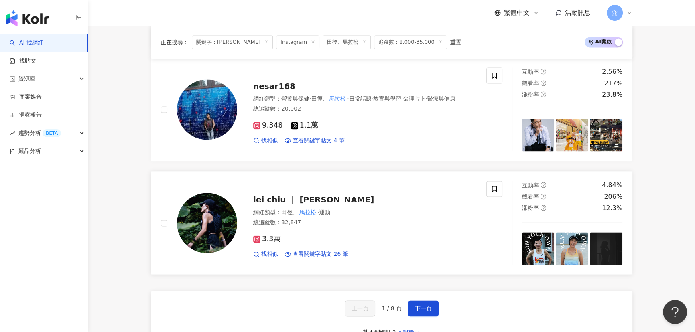
type input "***"
click at [288, 197] on span "lei chiu ｜ 蕾" at bounding box center [313, 200] width 121 height 10
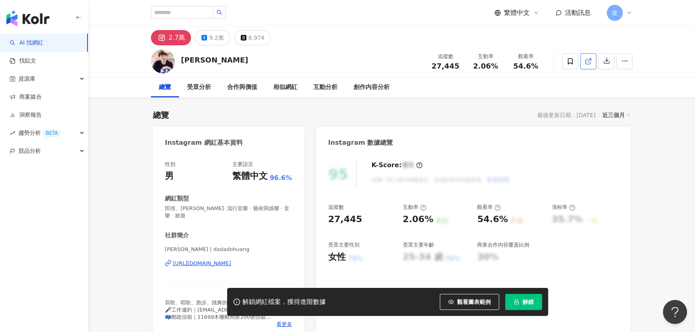
drag, startPoint x: 560, startPoint y: 66, endPoint x: 589, endPoint y: 60, distance: 29.5
click at [589, 60] on icon at bounding box center [587, 61] width 7 height 7
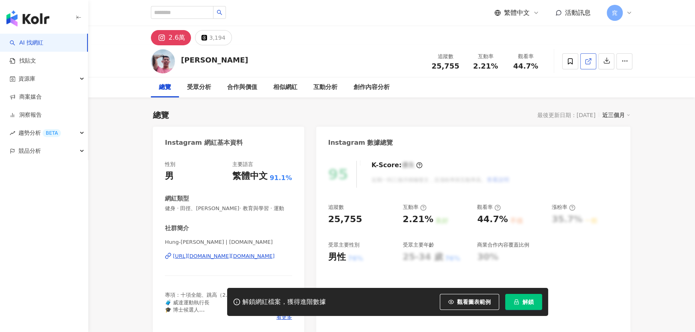
click at [586, 60] on icon at bounding box center [587, 61] width 7 height 7
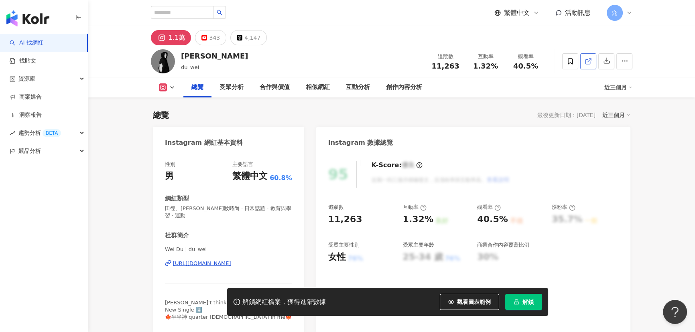
click at [591, 60] on icon at bounding box center [587, 61] width 7 height 7
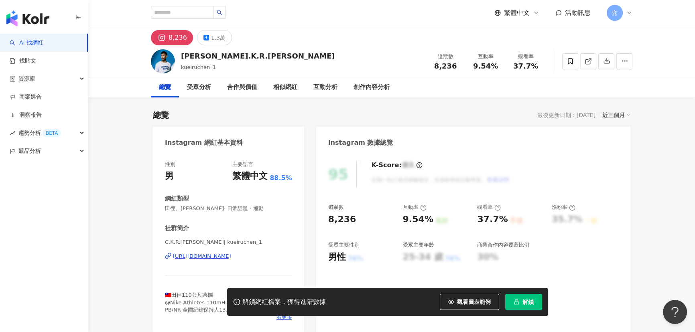
click at [591, 63] on icon at bounding box center [587, 61] width 7 height 7
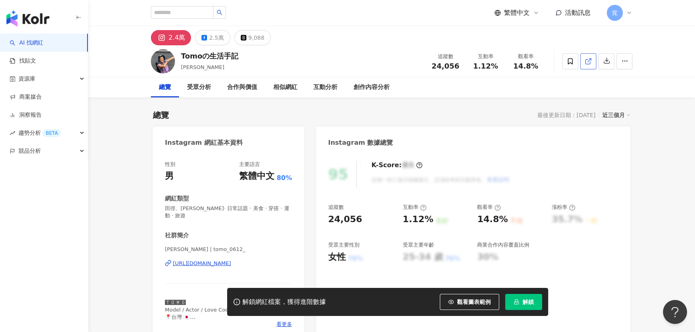
click at [586, 60] on icon at bounding box center [587, 61] width 7 height 7
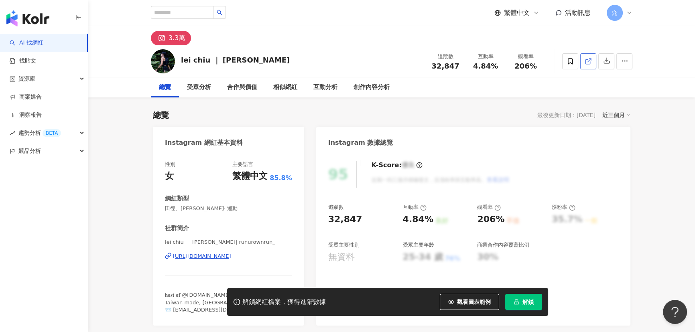
click at [590, 59] on polyline at bounding box center [590, 60] width 2 height 2
